Goal: Task Accomplishment & Management: Complete application form

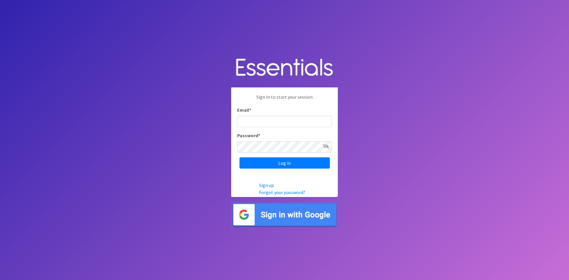
click at [258, 121] on input "Email *" at bounding box center [284, 121] width 95 height 11
type input "[EMAIL_ADDRESS][PERSON_NAME][DOMAIN_NAME]"
click at [326, 147] on icon at bounding box center [326, 146] width 6 height 5
click at [283, 161] on input "Log in" at bounding box center [284, 162] width 90 height 11
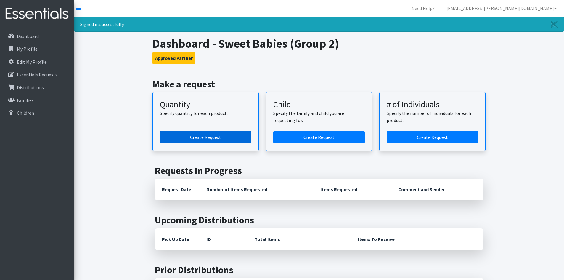
click at [212, 134] on link "Create Request" at bounding box center [206, 137] width 92 height 12
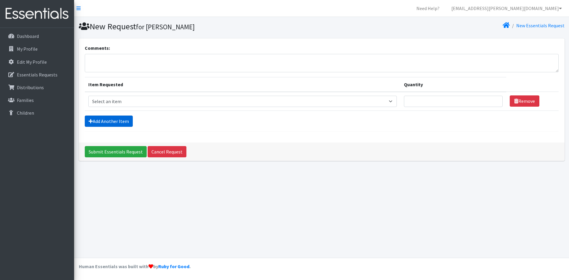
click at [115, 120] on link "Add Another Item" at bounding box center [109, 121] width 48 height 11
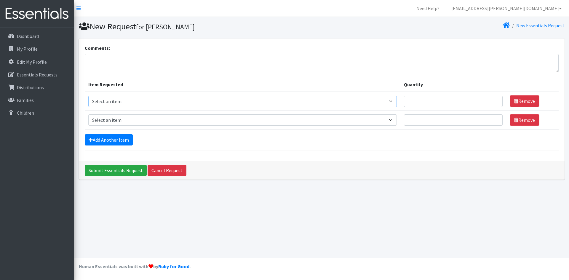
click at [395, 102] on select "Select an item Period Supplies: Mixed Kits (order by bag) Applicator-free tampo…" at bounding box center [242, 101] width 308 height 11
select select "1096"
click at [88, 96] on select "Select an item Period Supplies: Mixed Kits (order by bag) Applicator-free tampo…" at bounding box center [242, 101] width 308 height 11
click at [418, 102] on input "Quantity" at bounding box center [453, 101] width 99 height 11
type input "400"
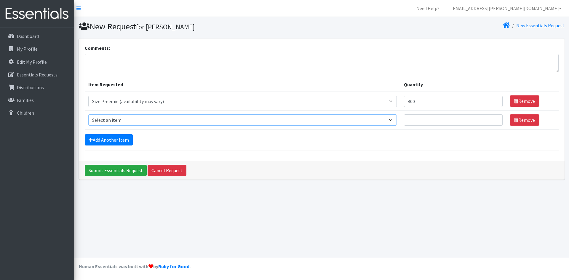
click at [395, 120] on select "Select an item Period Supplies: Mixed Kits (order by bag) Applicator-free tampo…" at bounding box center [242, 119] width 308 height 11
select select "6073"
click at [88, 114] on select "Select an item Period Supplies: Mixed Kits (order by bag) Applicator-free tampo…" at bounding box center [242, 119] width 308 height 11
click at [426, 117] on input "Quantity" at bounding box center [453, 119] width 99 height 11
type input "100"
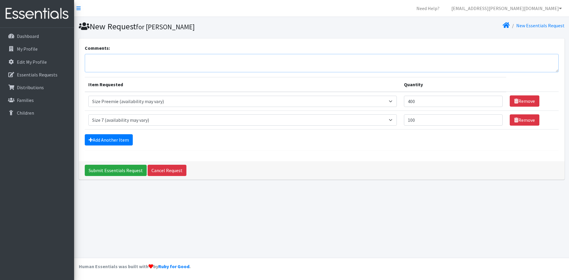
click at [92, 62] on textarea "Comments:" at bounding box center [322, 63] width 474 height 18
click at [184, 61] on textarea "Can you revise our order I submitted last week. Hanna" at bounding box center [322, 63] width 474 height 18
click at [244, 60] on textarea "Can you revise our order I submitted last week. At the meeting Friday, Hanna" at bounding box center [322, 63] width 474 height 18
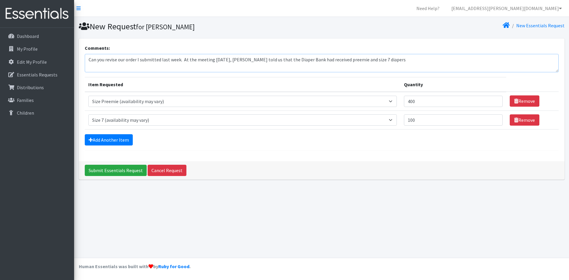
click at [180, 59] on textarea "Can you revise our order I submitted last week. At the meeting Friday, Hannah t…" at bounding box center [322, 63] width 474 height 18
click at [379, 59] on textarea "Can you revise our order I submitted last week? At the meeting Friday, Hannah t…" at bounding box center [322, 63] width 474 height 18
click at [170, 67] on textarea "Can you revise our order I submitted last week? At the meeting Friday, Hannah t…" at bounding box center [322, 63] width 474 height 18
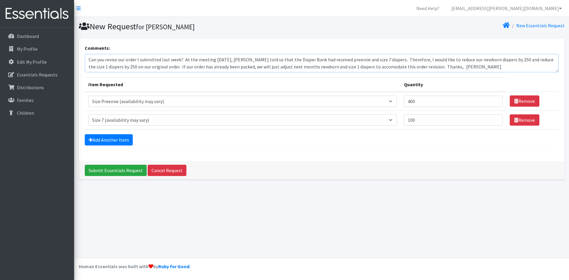
click at [373, 67] on textarea "Can you revise our order I submitted last week? At the meeting Friday, Hannah t…" at bounding box center [322, 63] width 474 height 18
type textarea "Can you revise our order I submitted last week? At the meeting Friday, Hannah t…"
click at [129, 169] on input "Submit Essentials Request" at bounding box center [116, 170] width 62 height 11
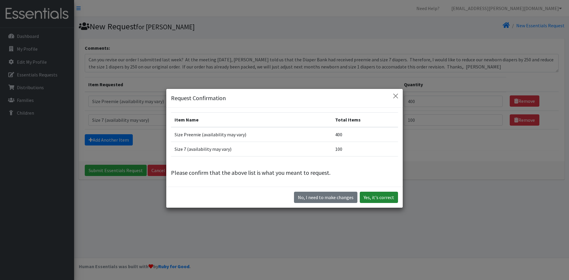
click at [374, 196] on button "Yes, it's correct" at bounding box center [379, 197] width 38 height 11
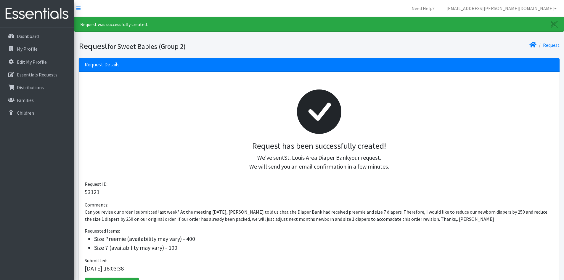
click at [419, 109] on div at bounding box center [319, 111] width 460 height 59
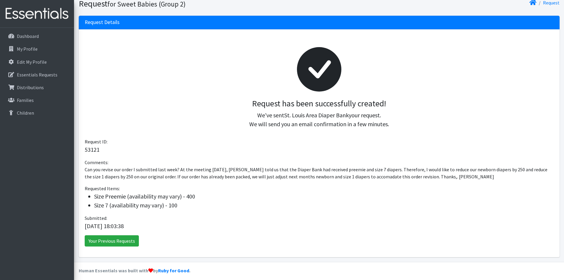
scroll to position [47, 0]
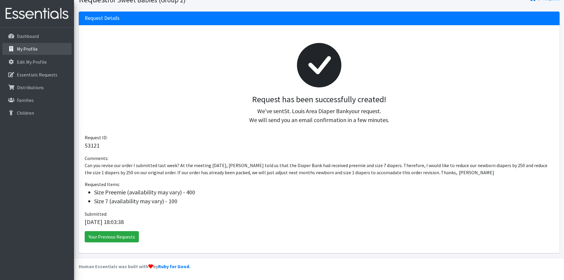
click at [16, 49] on link "My Profile" at bounding box center [36, 49] width 69 height 12
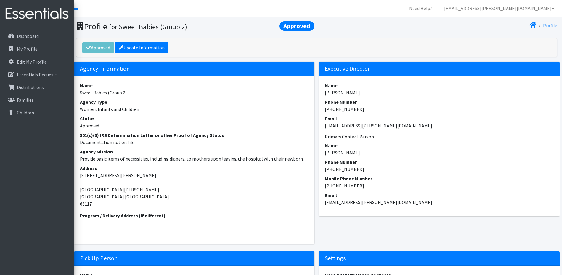
scroll to position [0, 2]
click at [132, 54] on div "Approved Update Information" at bounding box center [316, 48] width 481 height 18
